Goal: Check status: Check status

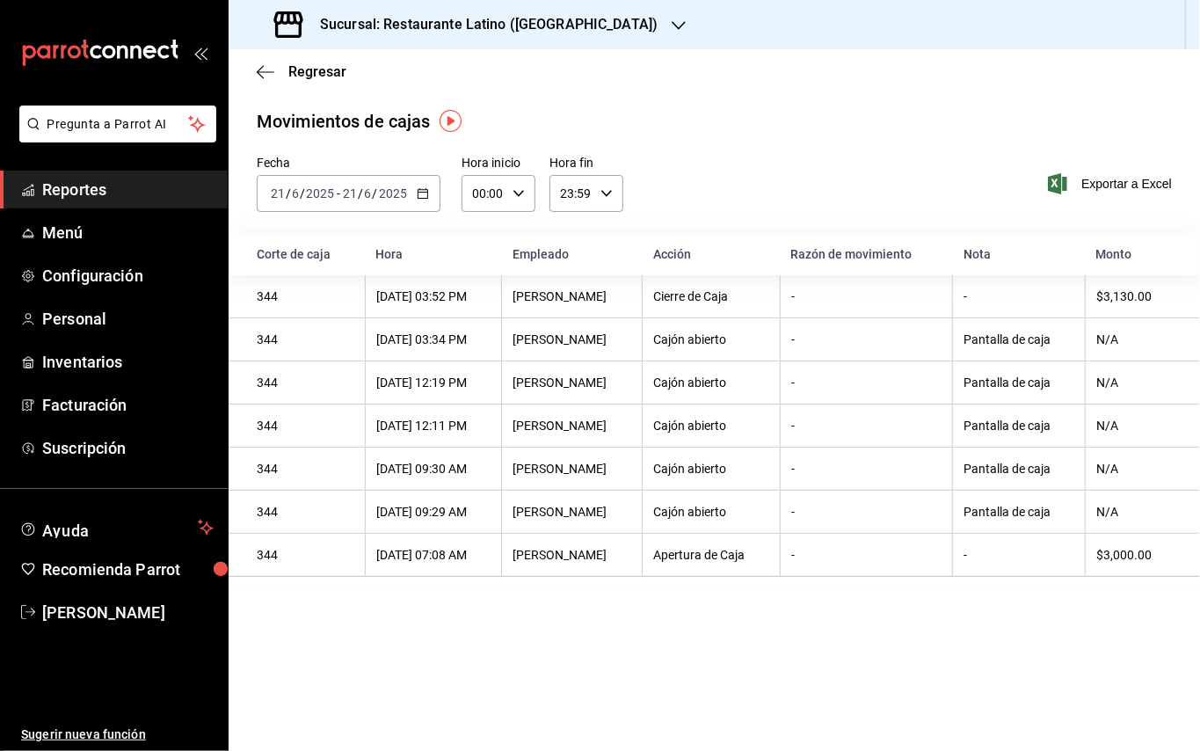
click at [125, 187] on span "Reportes" at bounding box center [127, 190] width 171 height 24
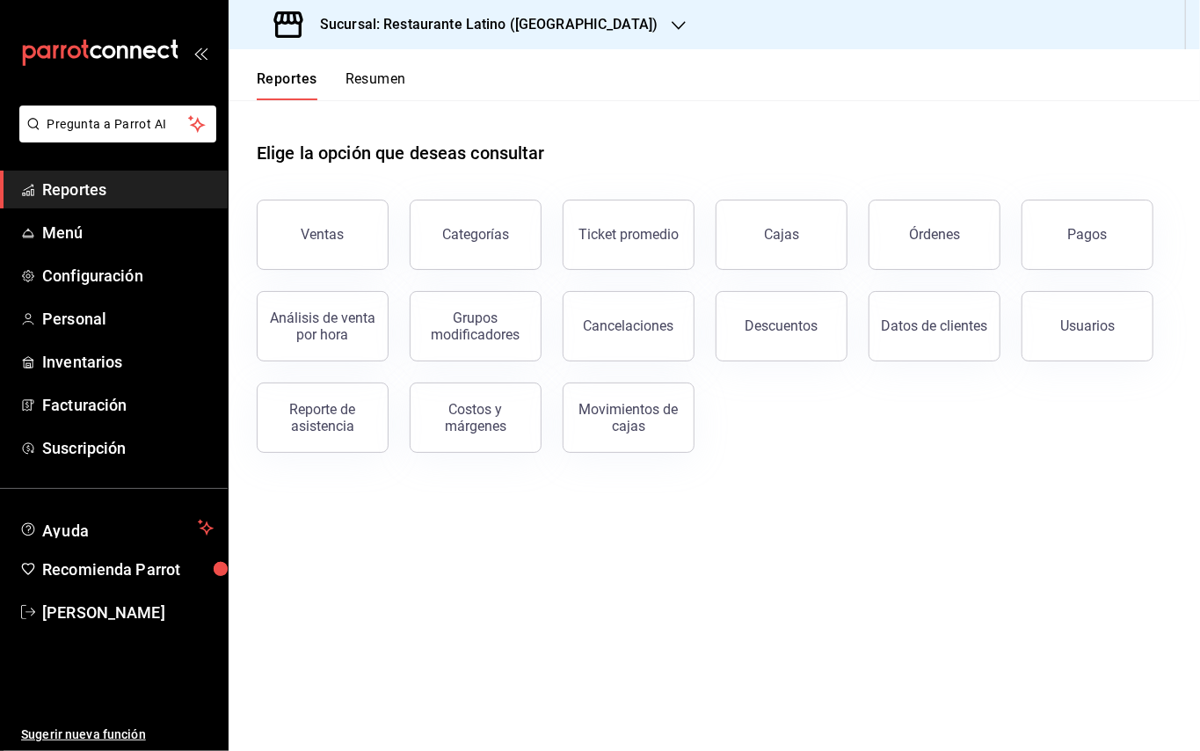
click at [1060, 232] on button "Pagos" at bounding box center [1088, 235] width 132 height 70
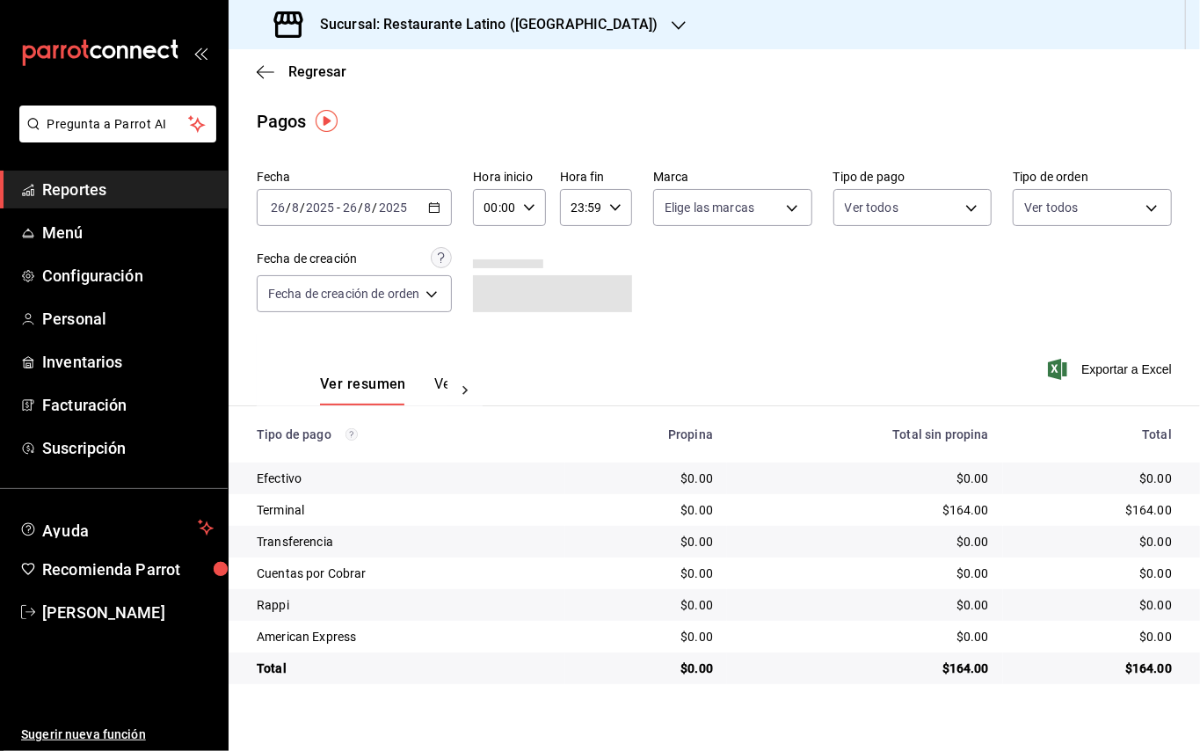
click at [500, 30] on h3 "Sucursal: Restaurante Latino ([GEOGRAPHIC_DATA])" at bounding box center [482, 24] width 352 height 21
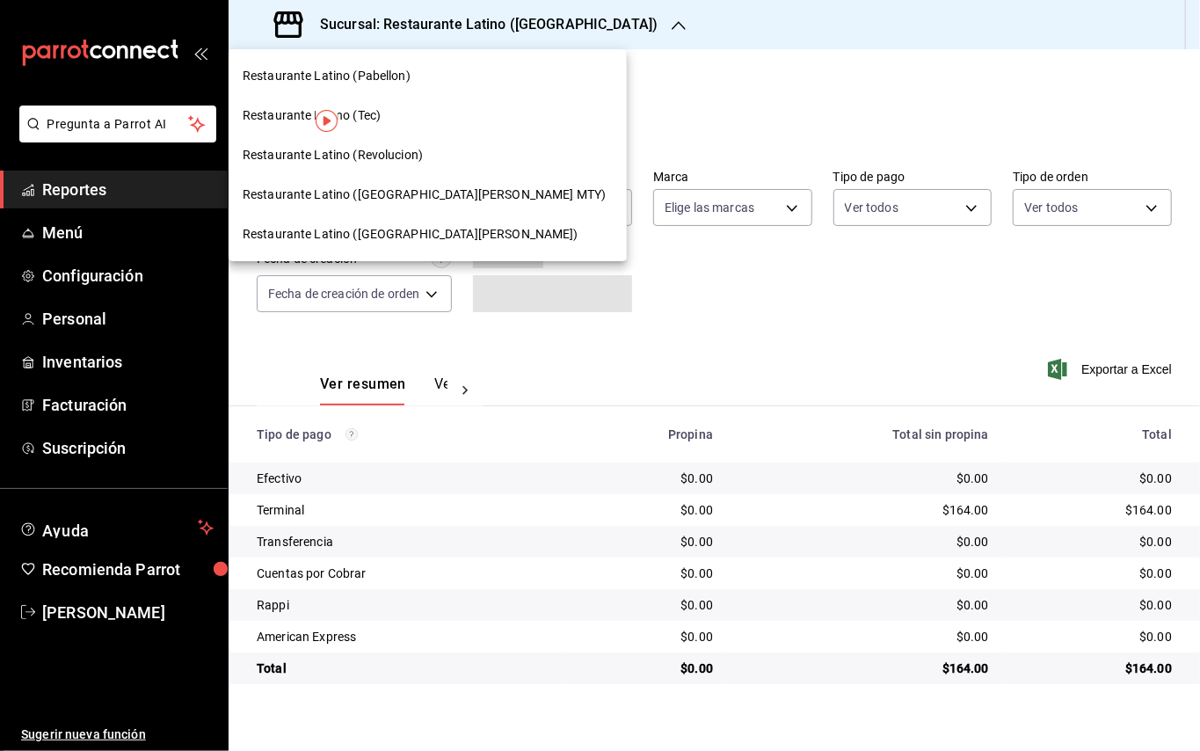
click at [410, 194] on span "Restaurante Latino ([GEOGRAPHIC_DATA][PERSON_NAME] MTY)" at bounding box center [424, 195] width 363 height 18
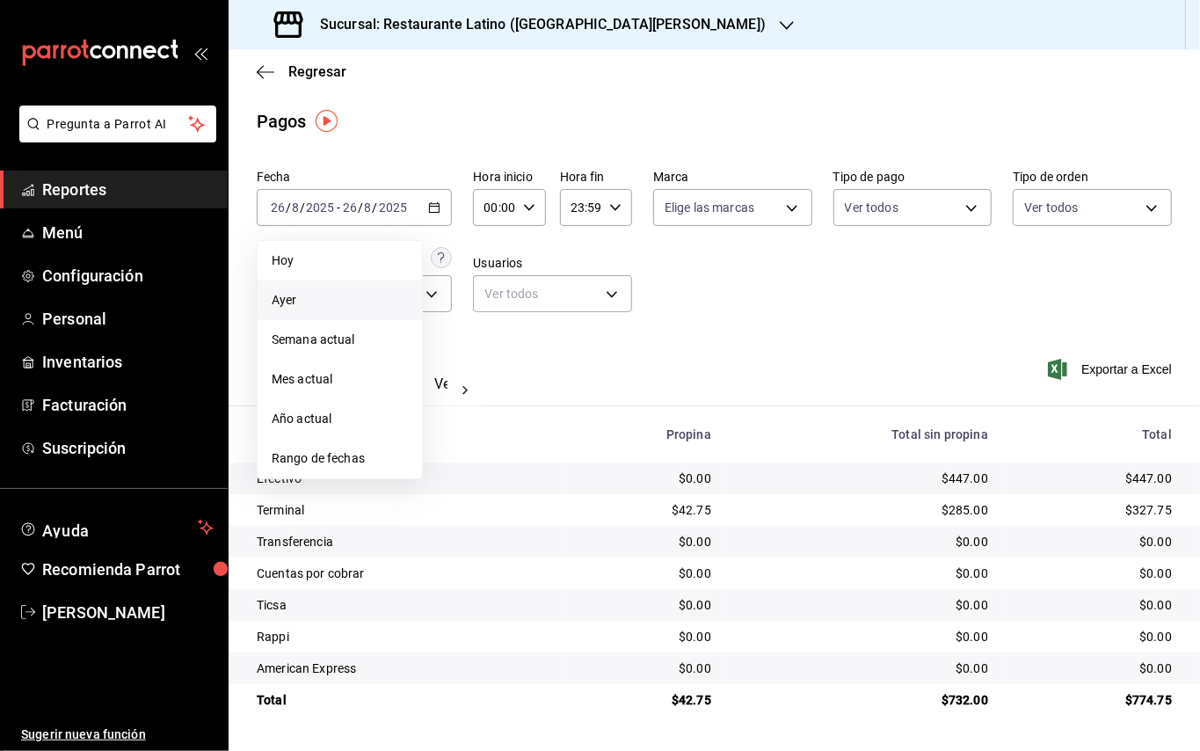
click at [374, 301] on span "Ayer" at bounding box center [340, 300] width 136 height 18
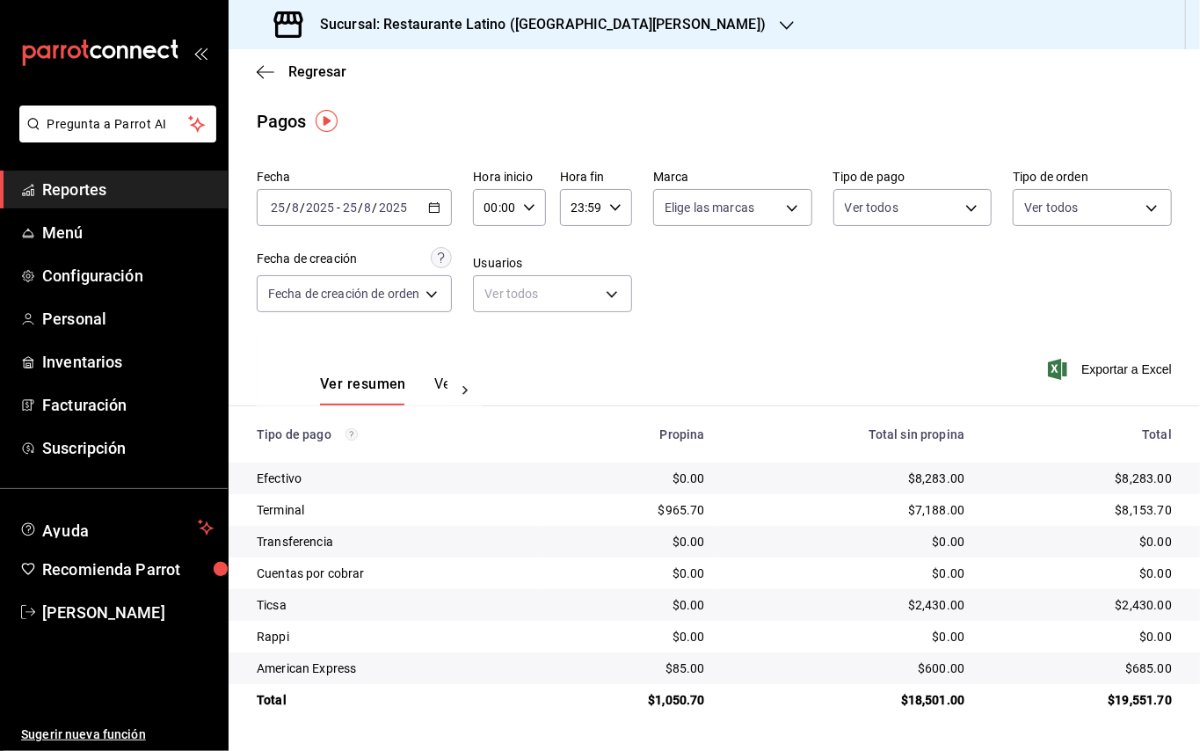
click at [441, 218] on div "[DATE] [DATE] - [DATE] [DATE]" at bounding box center [354, 207] width 195 height 37
click at [568, 14] on h3 "Sucursal: Restaurante Latino ([GEOGRAPHIC_DATA][PERSON_NAME])" at bounding box center [536, 24] width 460 height 21
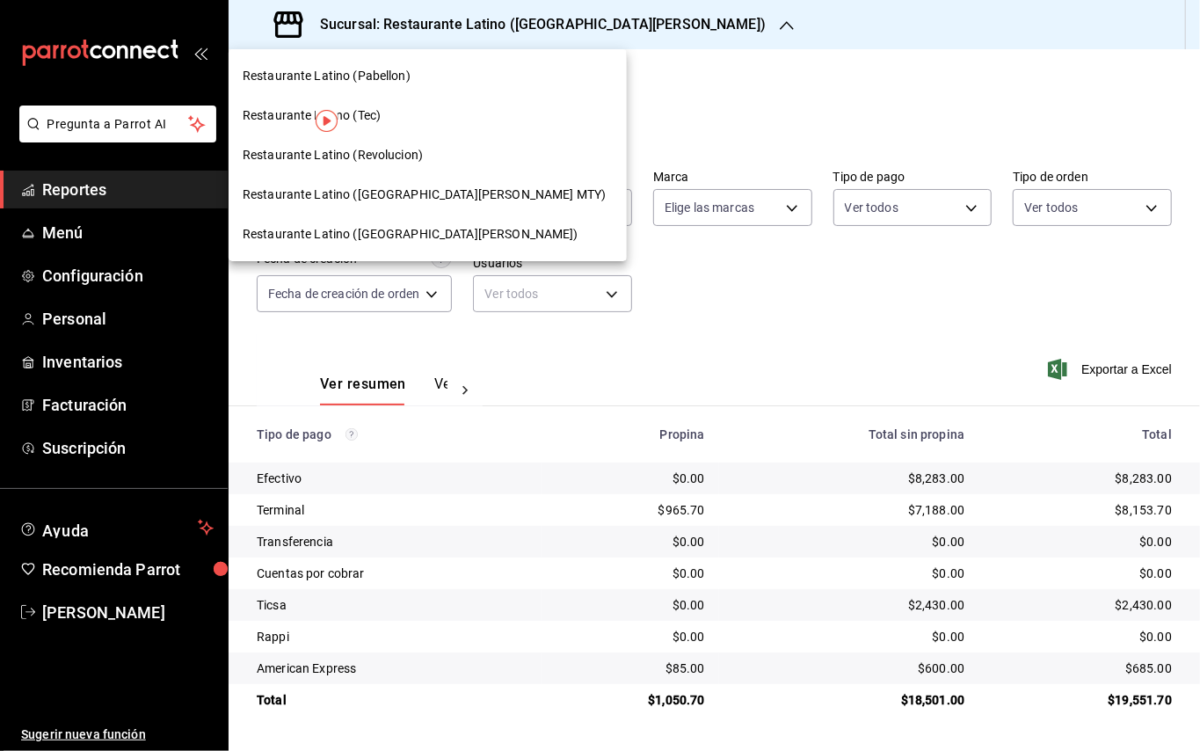
click at [419, 166] on div "Restaurante Latino (Revolucion)" at bounding box center [428, 155] width 398 height 40
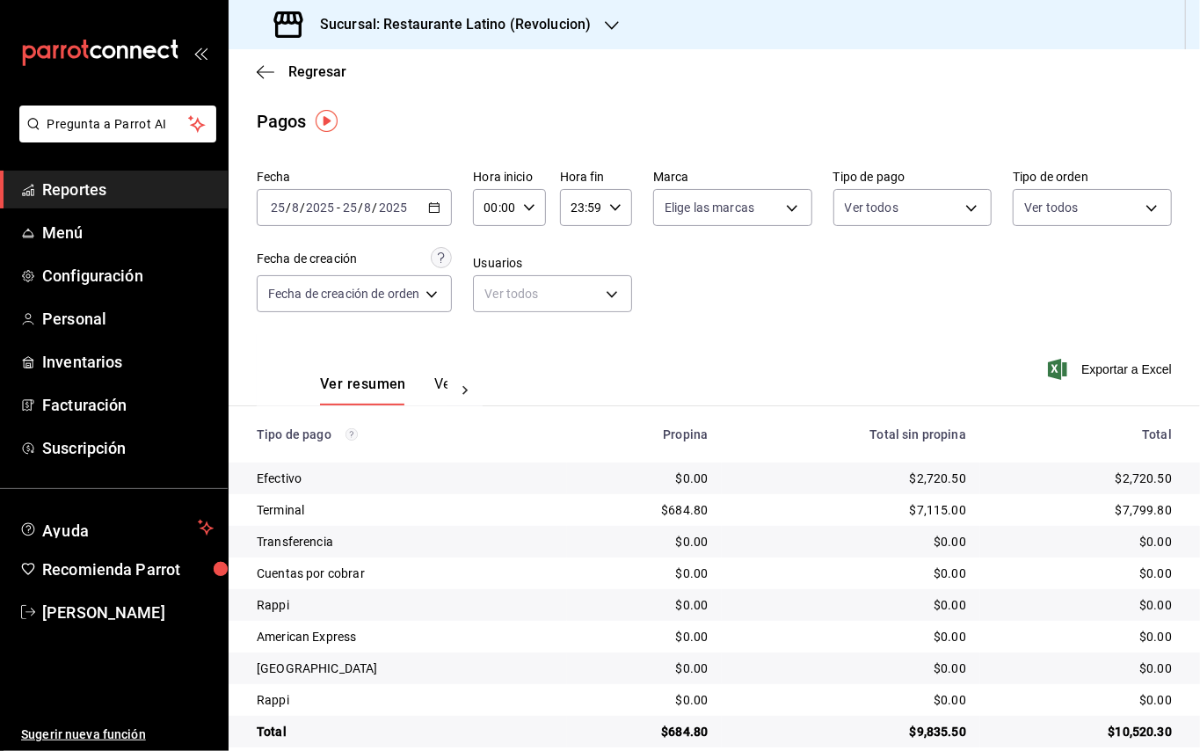
click at [389, 22] on h3 "Sucursal: Restaurante Latino (Revolucion)" at bounding box center [448, 24] width 285 height 21
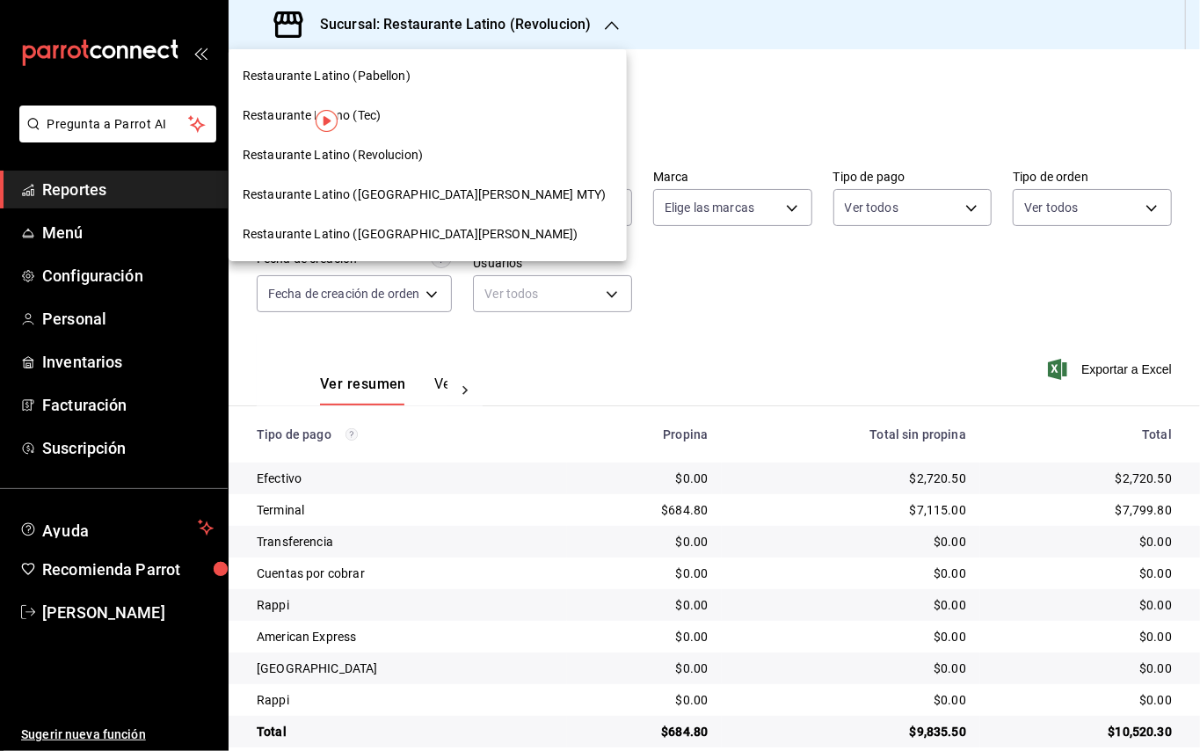
click at [356, 76] on span "Restaurante Latino (Pabellon)" at bounding box center [327, 76] width 168 height 18
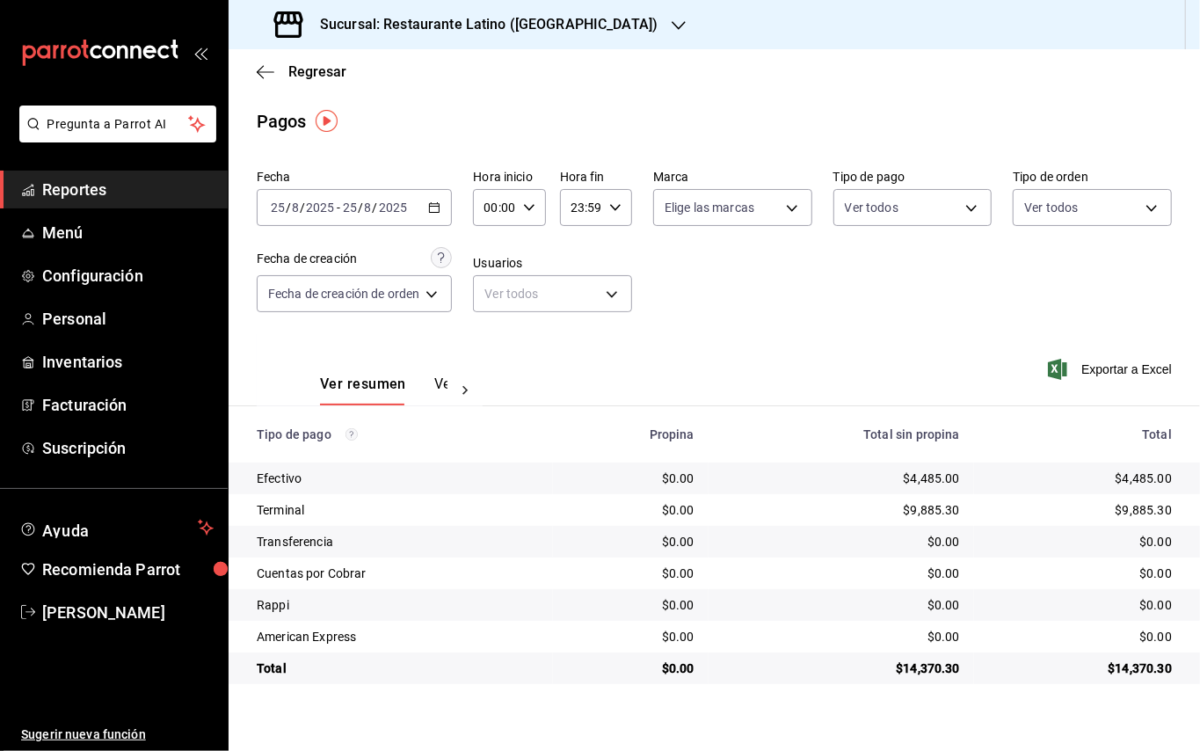
click at [399, 11] on div "Sucursal: Restaurante Latino ([GEOGRAPHIC_DATA])" at bounding box center [468, 24] width 450 height 49
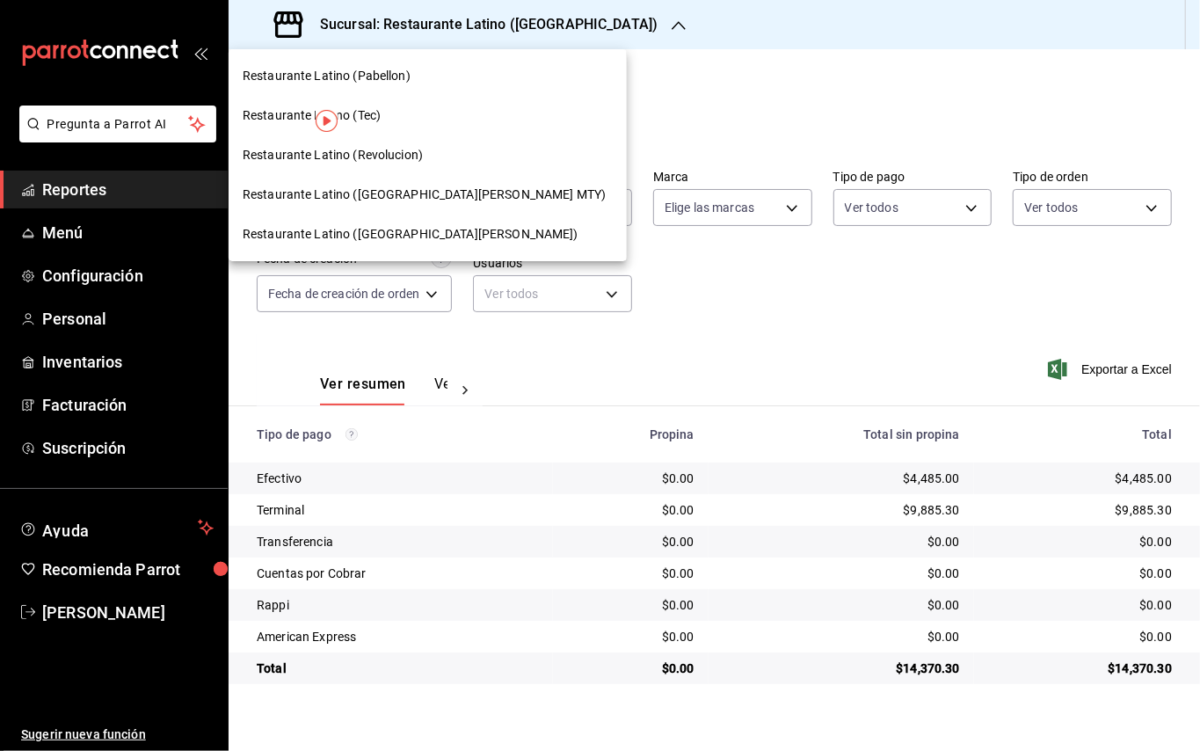
click at [389, 236] on span "Restaurante Latino ([GEOGRAPHIC_DATA][PERSON_NAME])" at bounding box center [411, 234] width 336 height 18
